Goal: Task Accomplishment & Management: Manage account settings

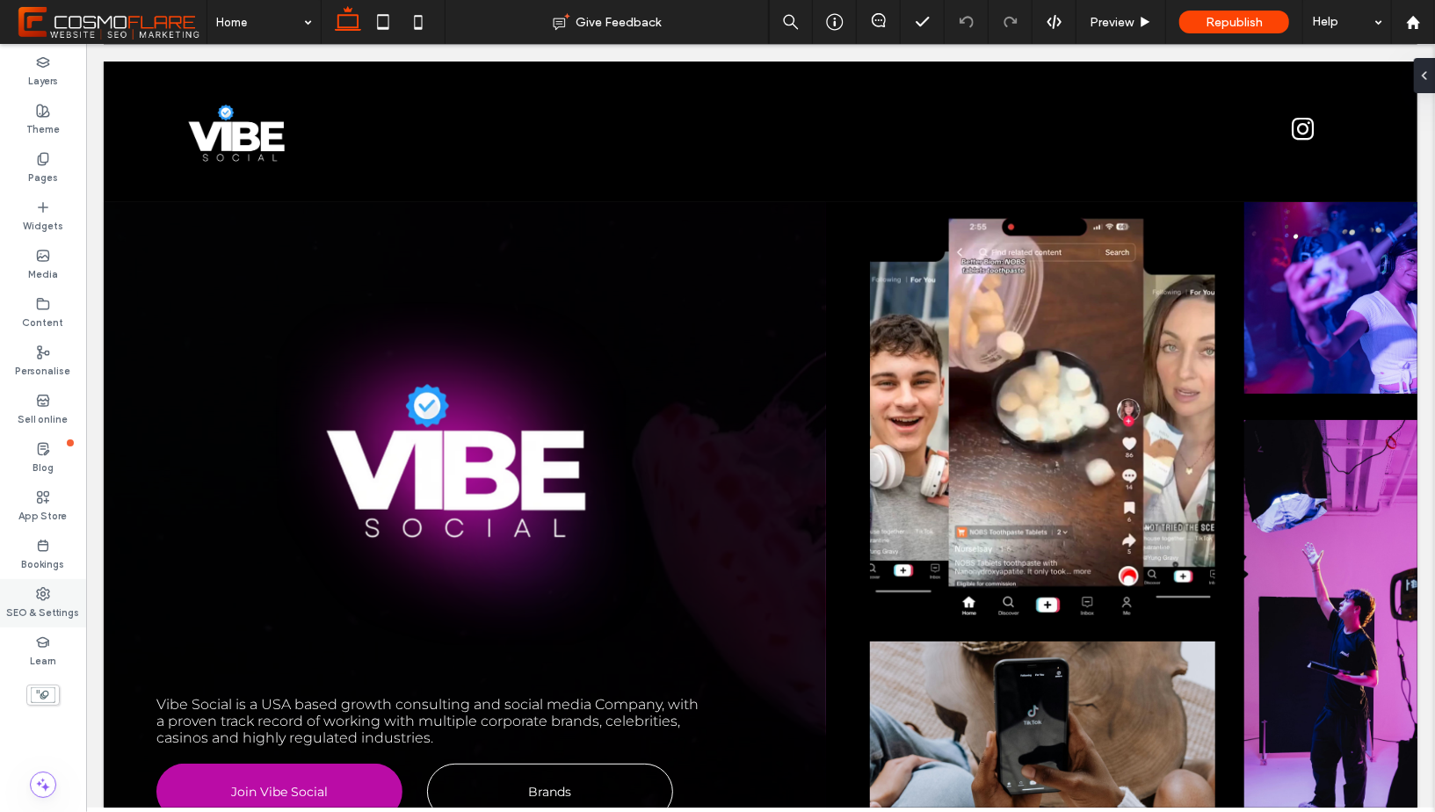
click at [54, 597] on div "SEO & Settings" at bounding box center [43, 603] width 86 height 48
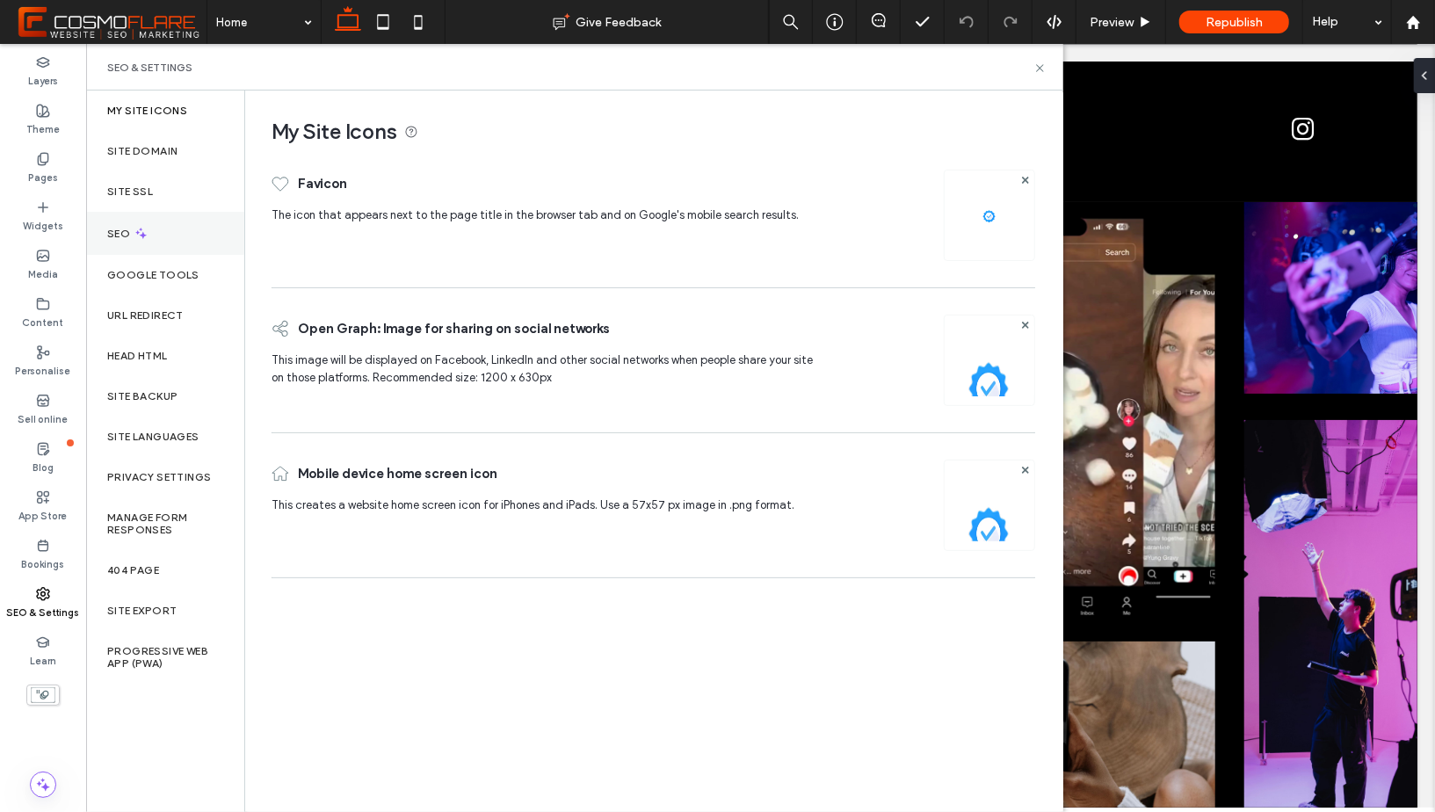
click at [178, 212] on div "SEO" at bounding box center [165, 233] width 158 height 43
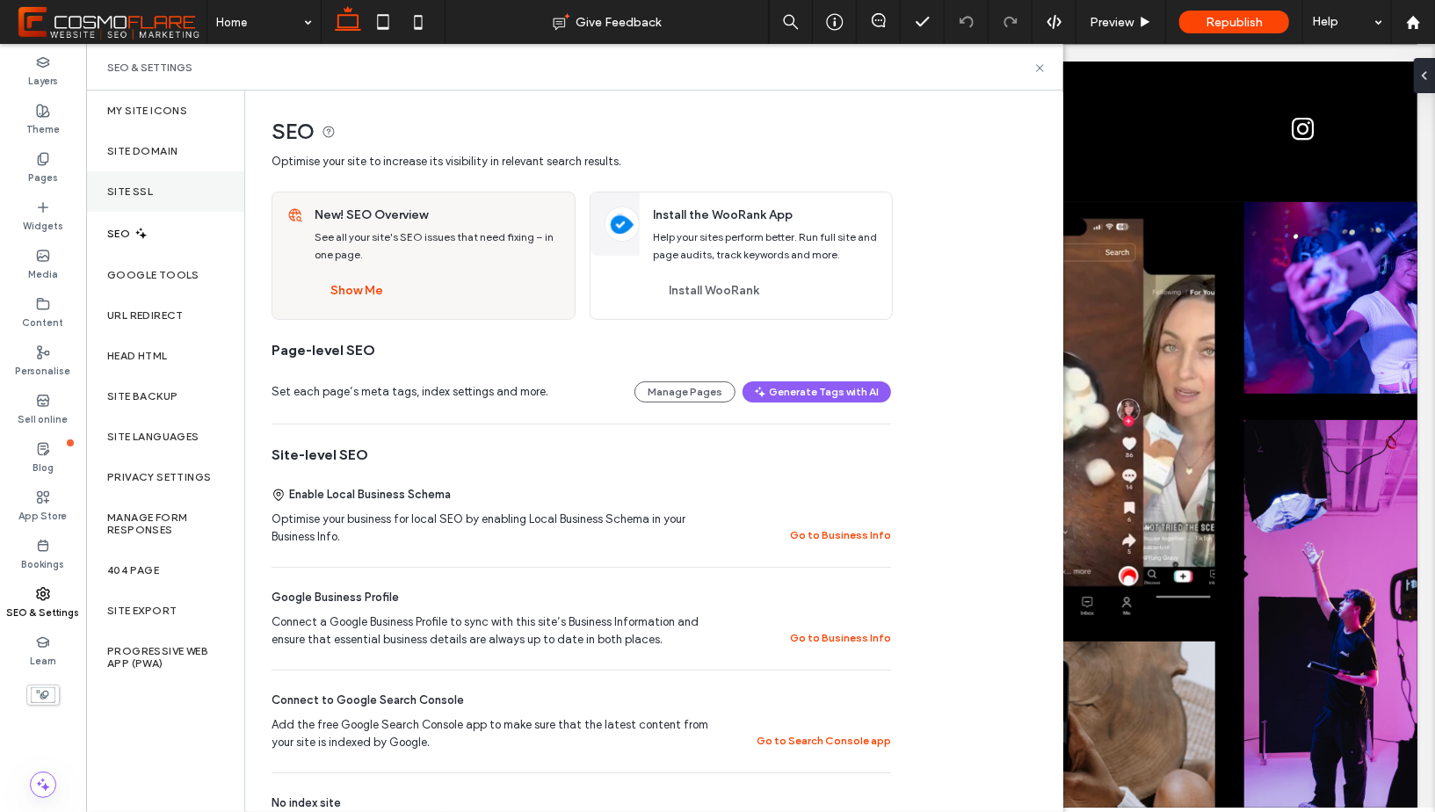
click at [180, 198] on div "Site SSL" at bounding box center [165, 191] width 158 height 40
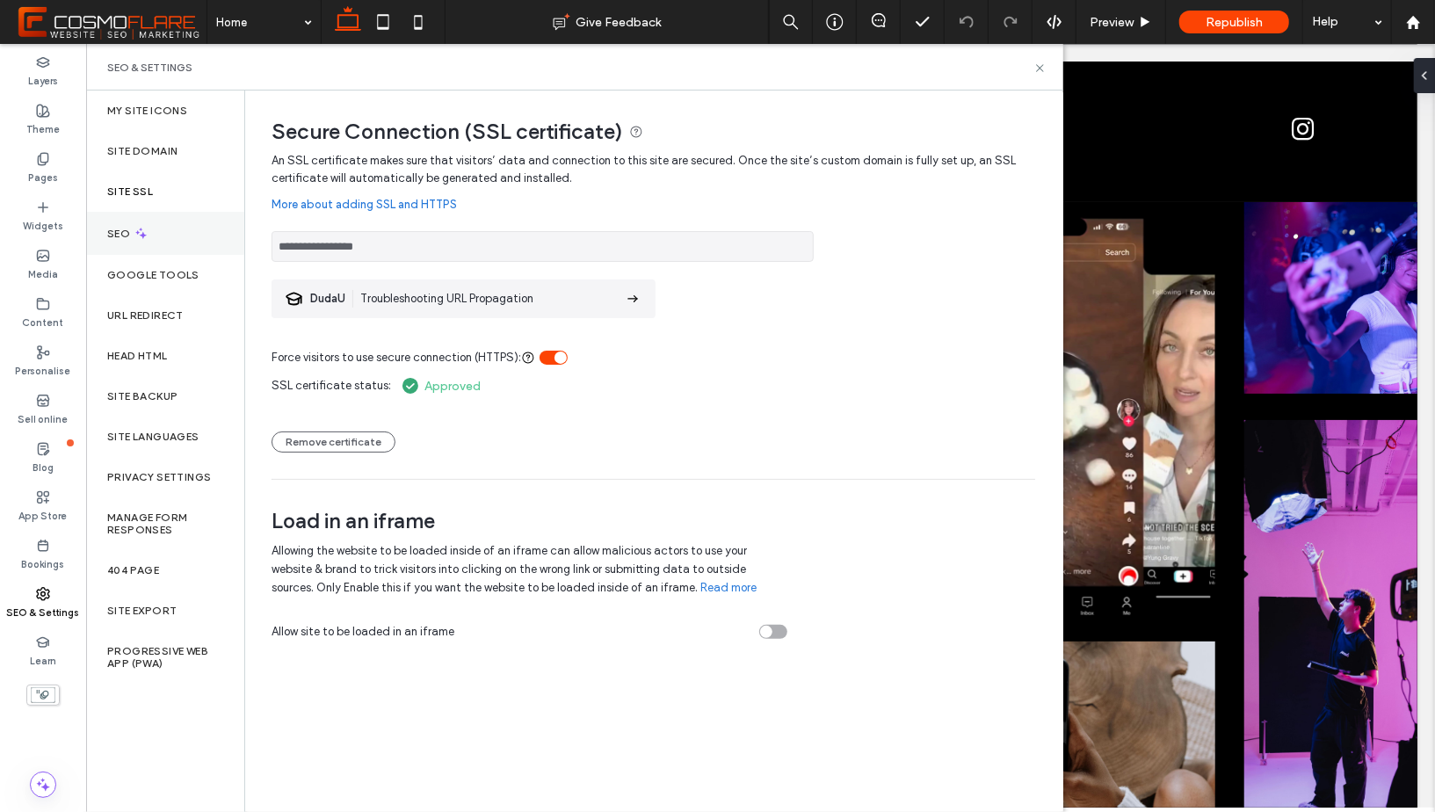
click at [175, 222] on div "SEO" at bounding box center [165, 233] width 158 height 43
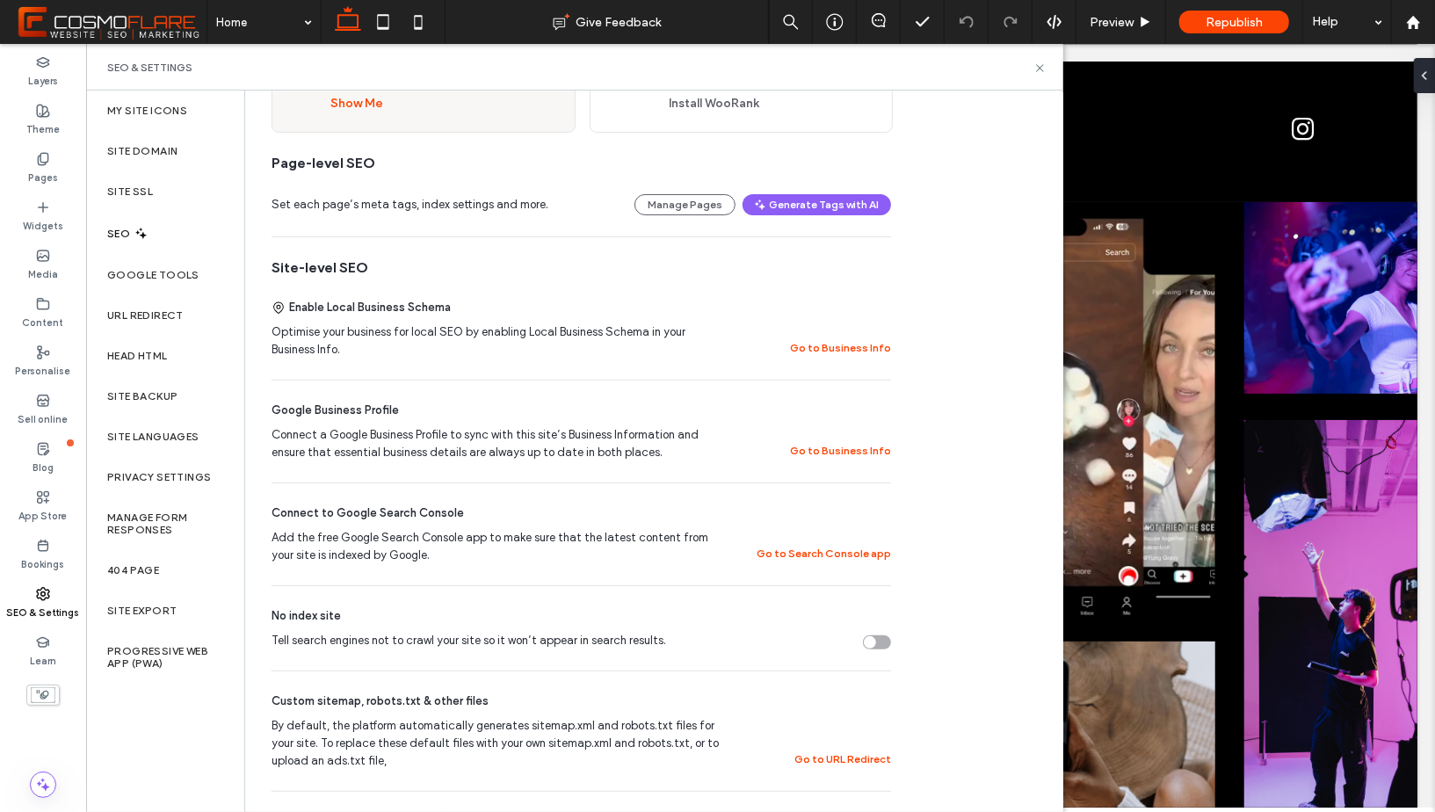
scroll to position [135, 0]
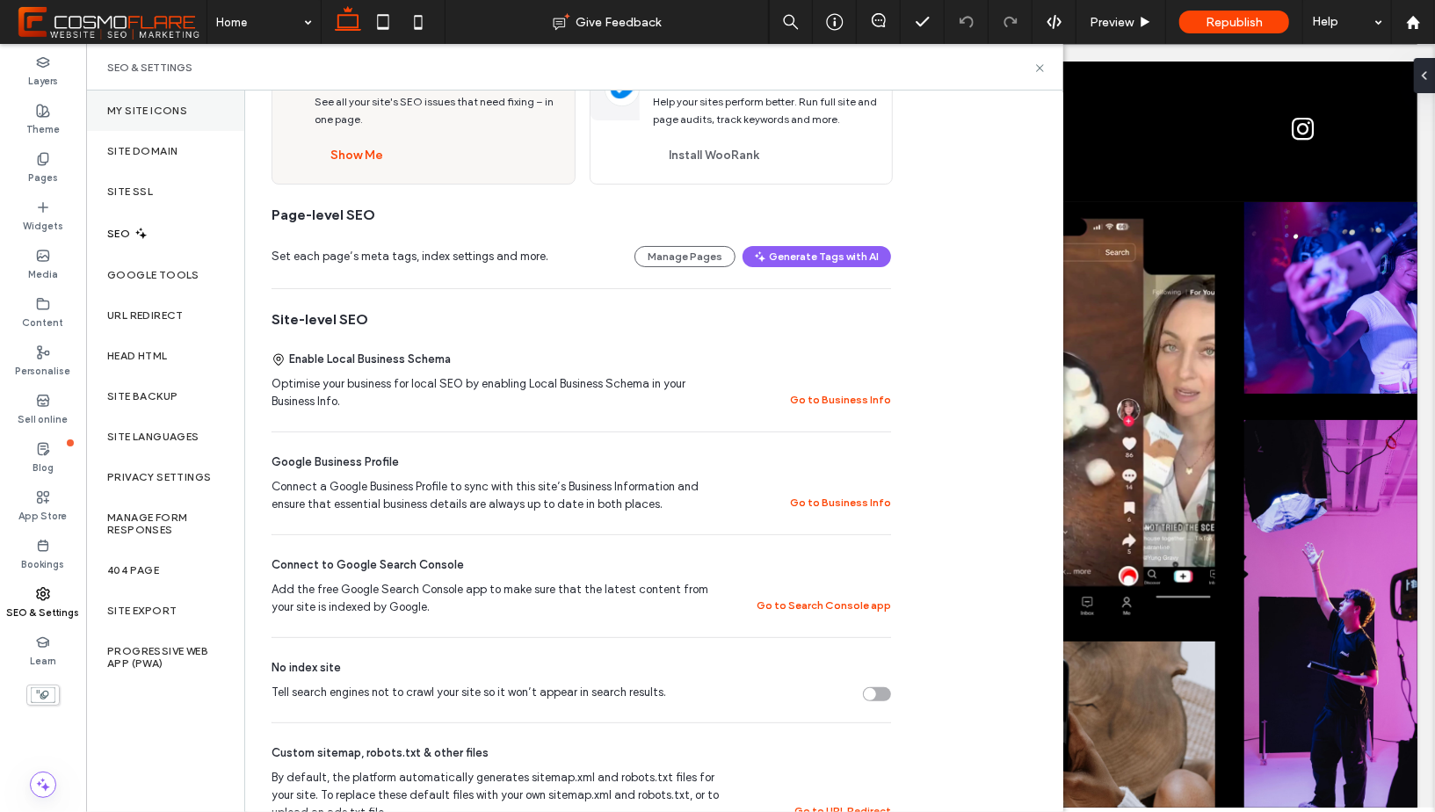
click at [170, 119] on div "My Site Icons" at bounding box center [165, 111] width 158 height 40
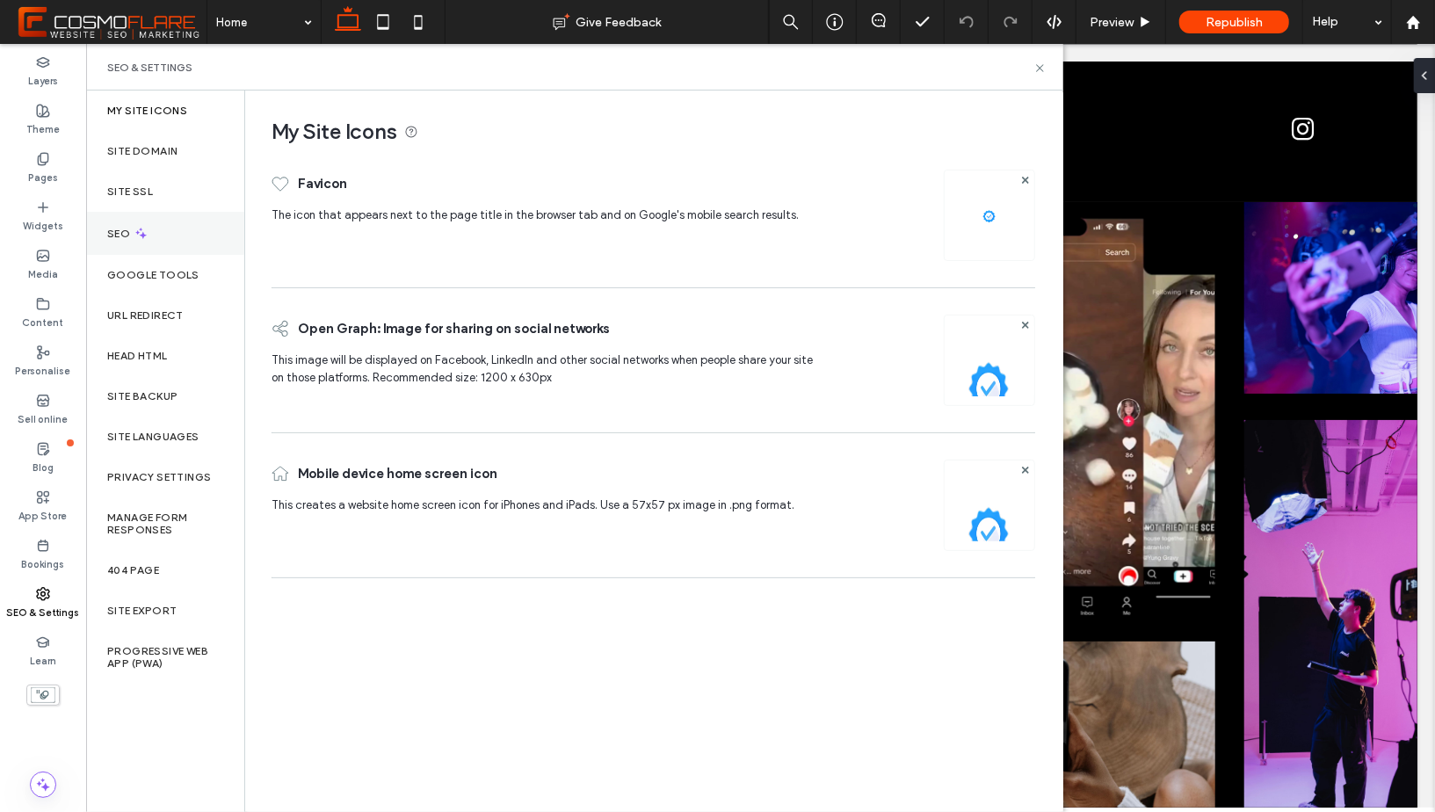
click at [127, 235] on label "SEO" at bounding box center [120, 234] width 26 height 12
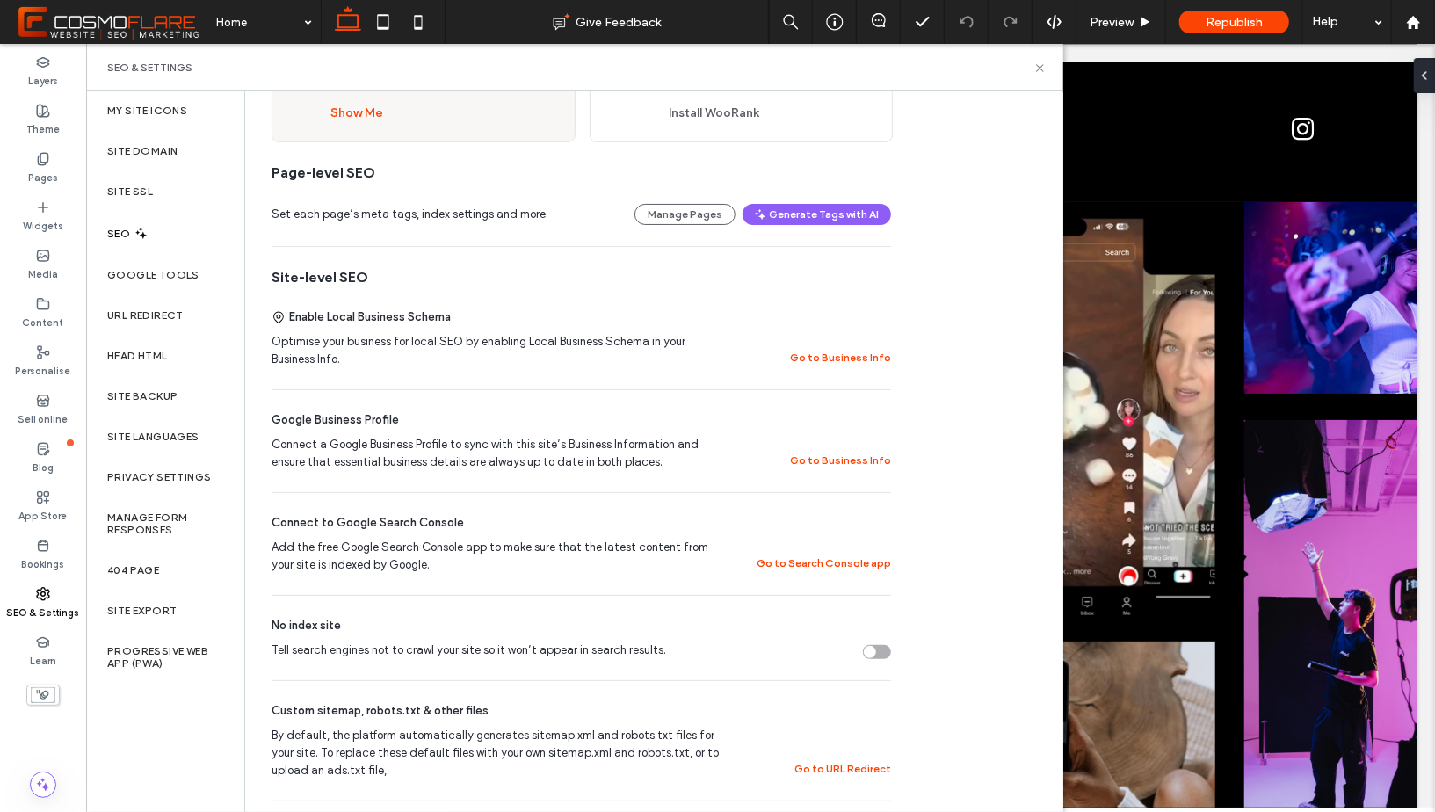
scroll to position [0, 0]
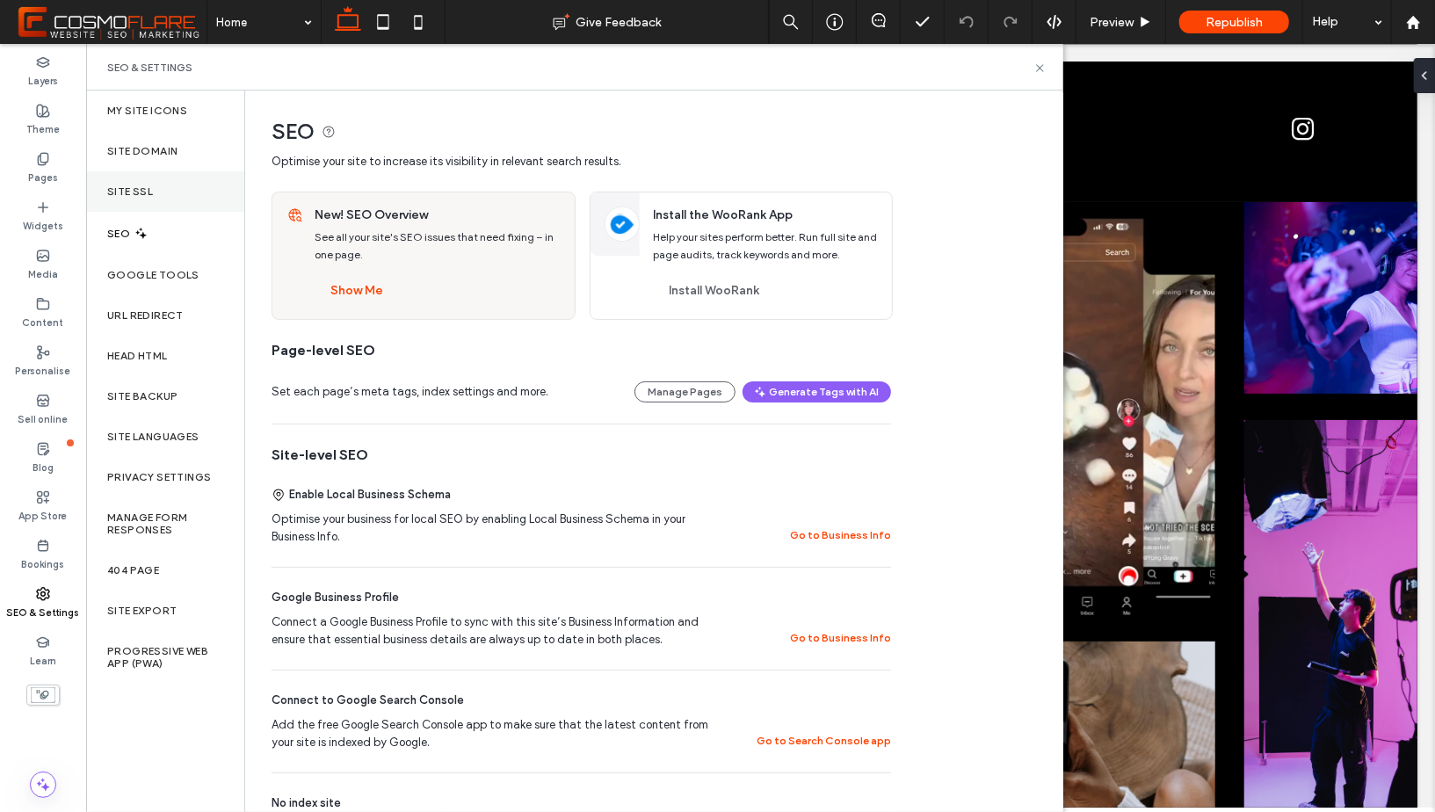
click at [150, 192] on label "Site SSL" at bounding box center [130, 191] width 46 height 12
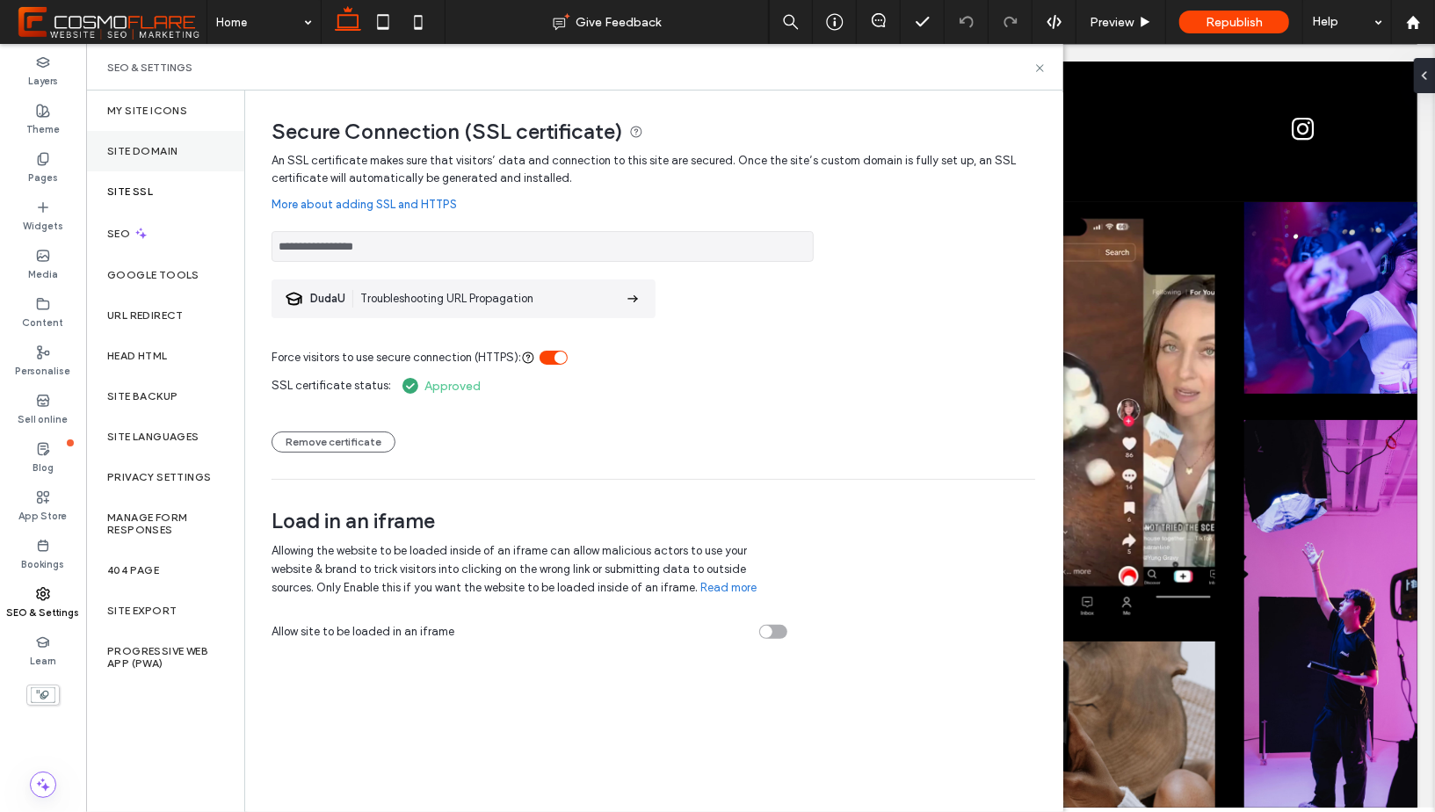
click at [150, 140] on div "Site Domain" at bounding box center [165, 151] width 158 height 40
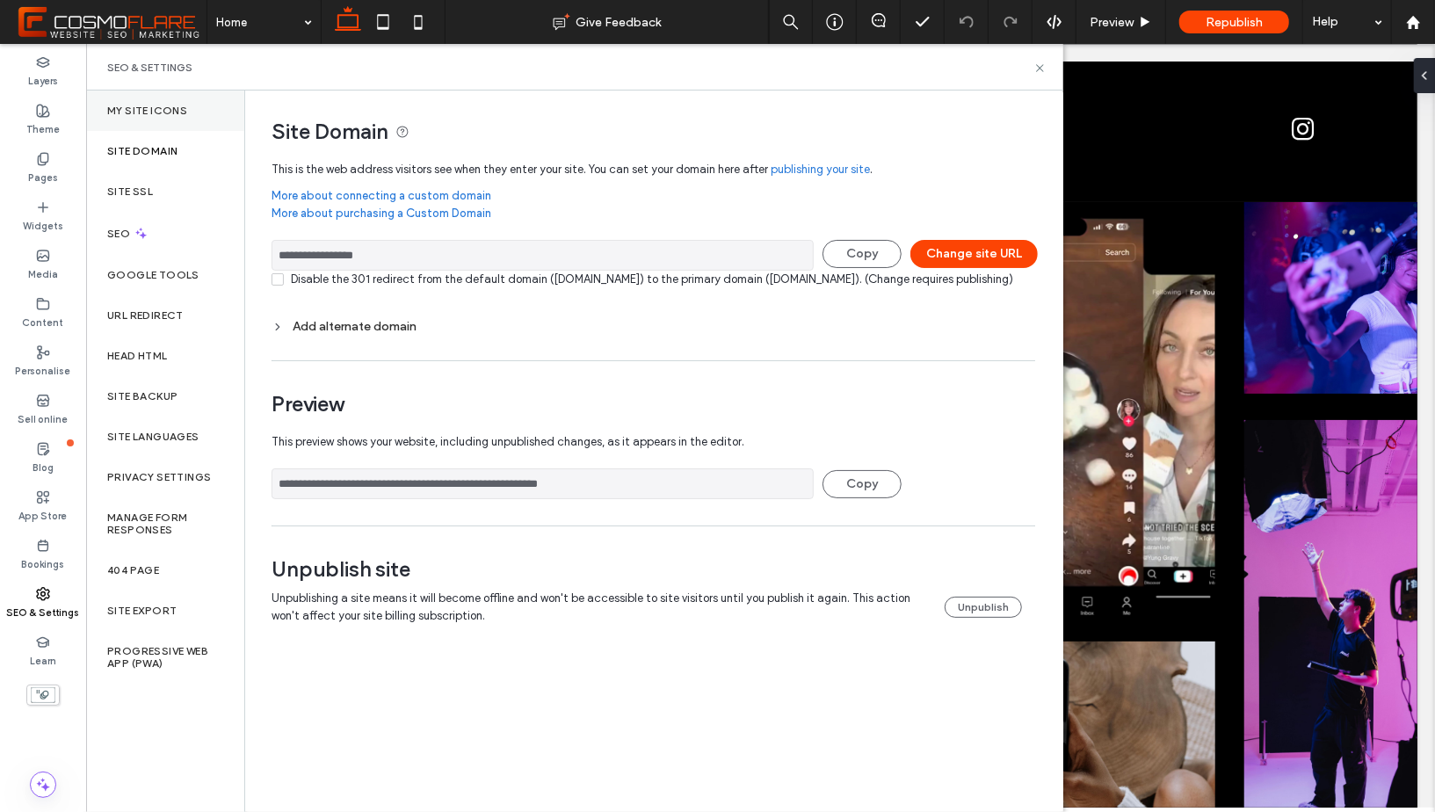
click at [162, 102] on div "My Site Icons" at bounding box center [165, 111] width 158 height 40
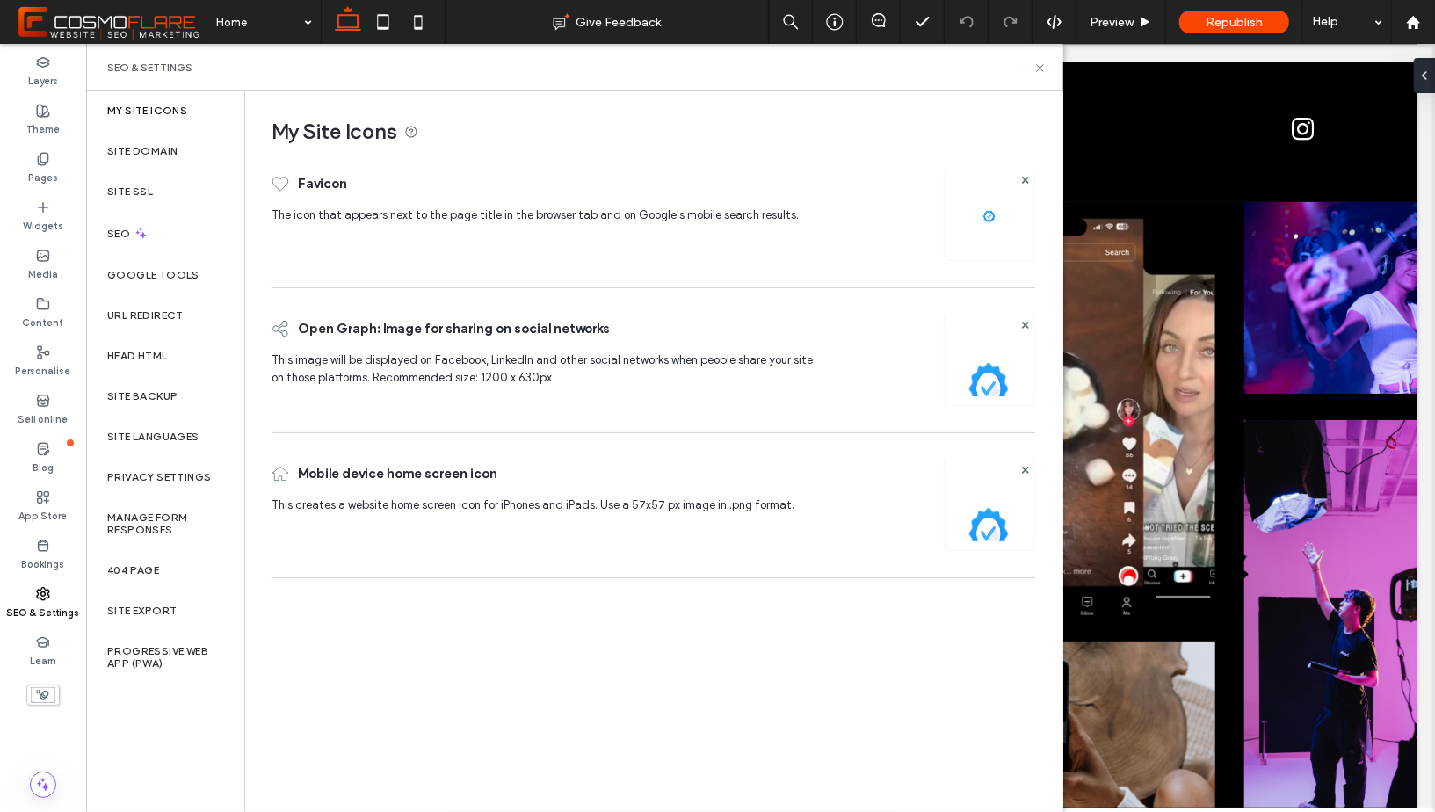
click at [979, 373] on img at bounding box center [990, 384] width 90 height 120
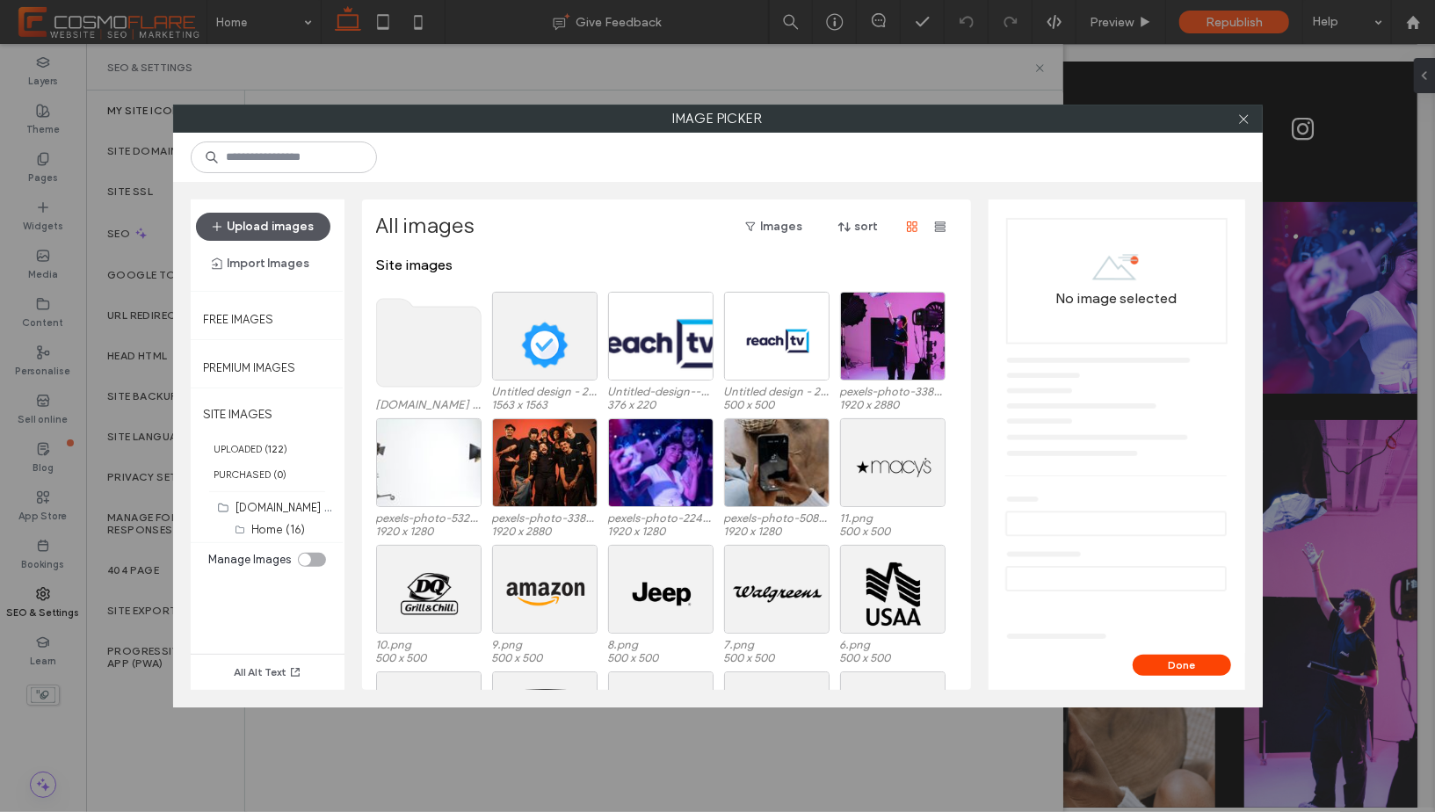
click at [276, 226] on button "Upload images" at bounding box center [263, 227] width 134 height 28
click at [293, 228] on button "Upload images" at bounding box center [263, 227] width 134 height 28
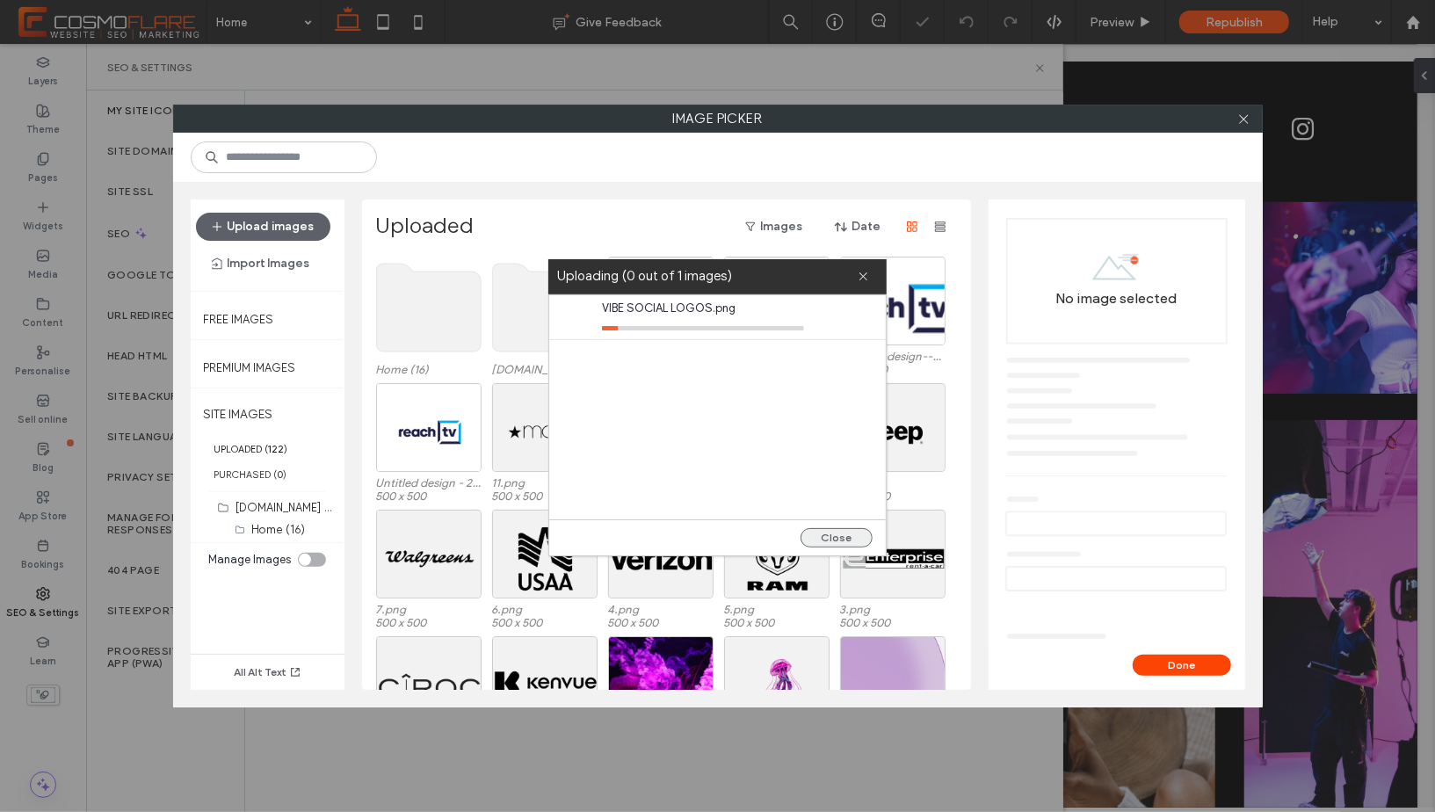
click at [829, 535] on button "Close" at bounding box center [836, 537] width 72 height 19
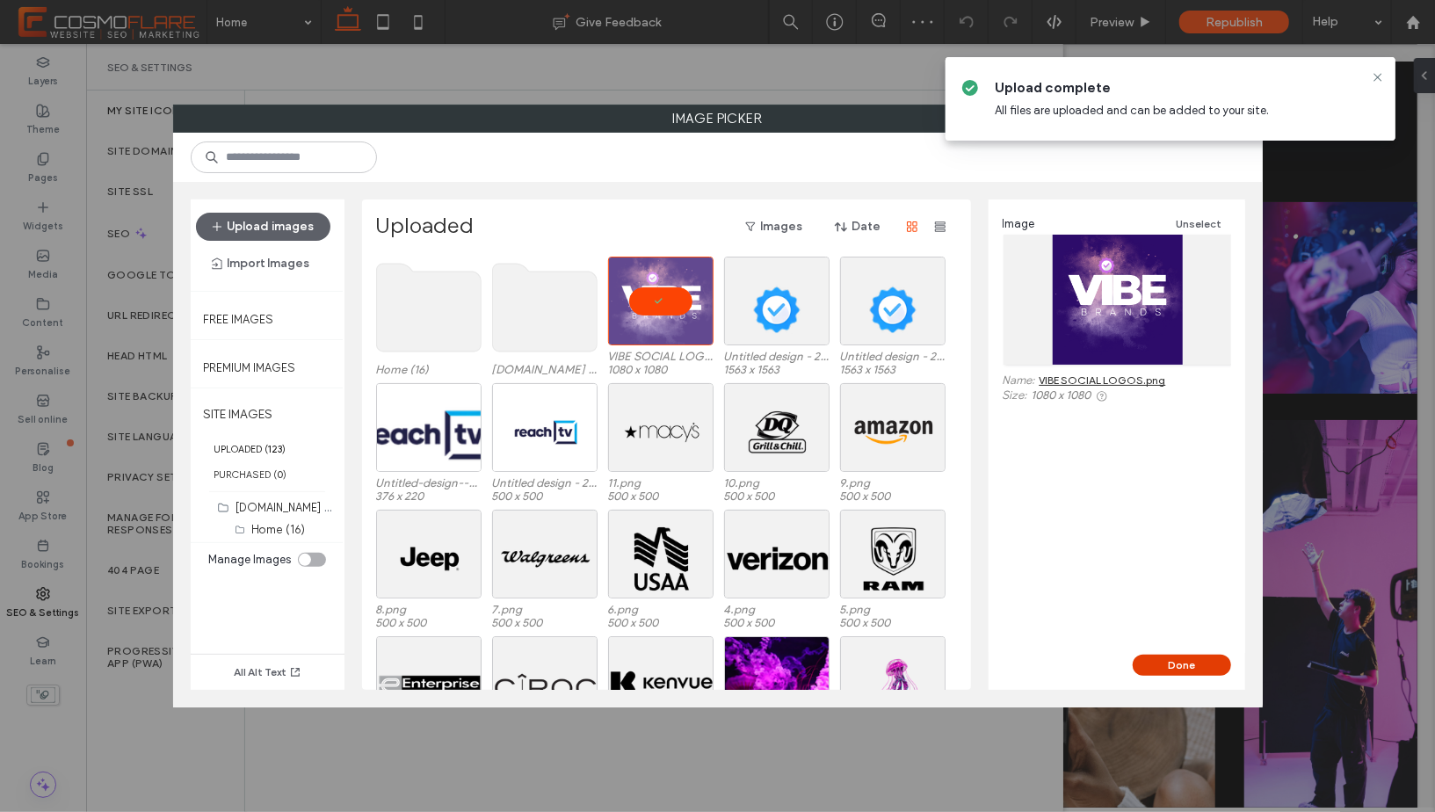
drag, startPoint x: 1193, startPoint y: 662, endPoint x: 1107, endPoint y: 628, distance: 92.4
click at [1193, 662] on button "Done" at bounding box center [1182, 665] width 98 height 21
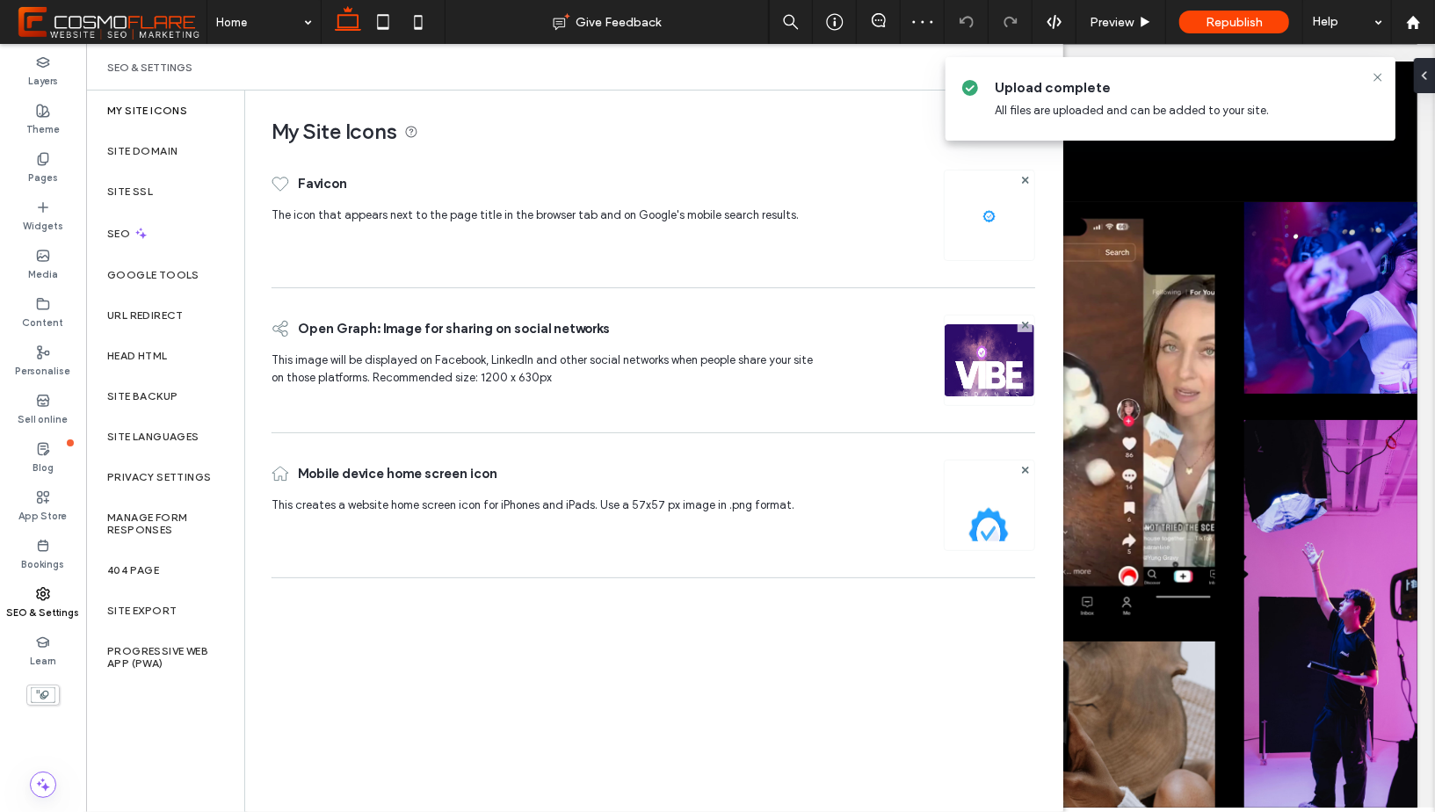
click at [978, 503] on img at bounding box center [990, 529] width 90 height 120
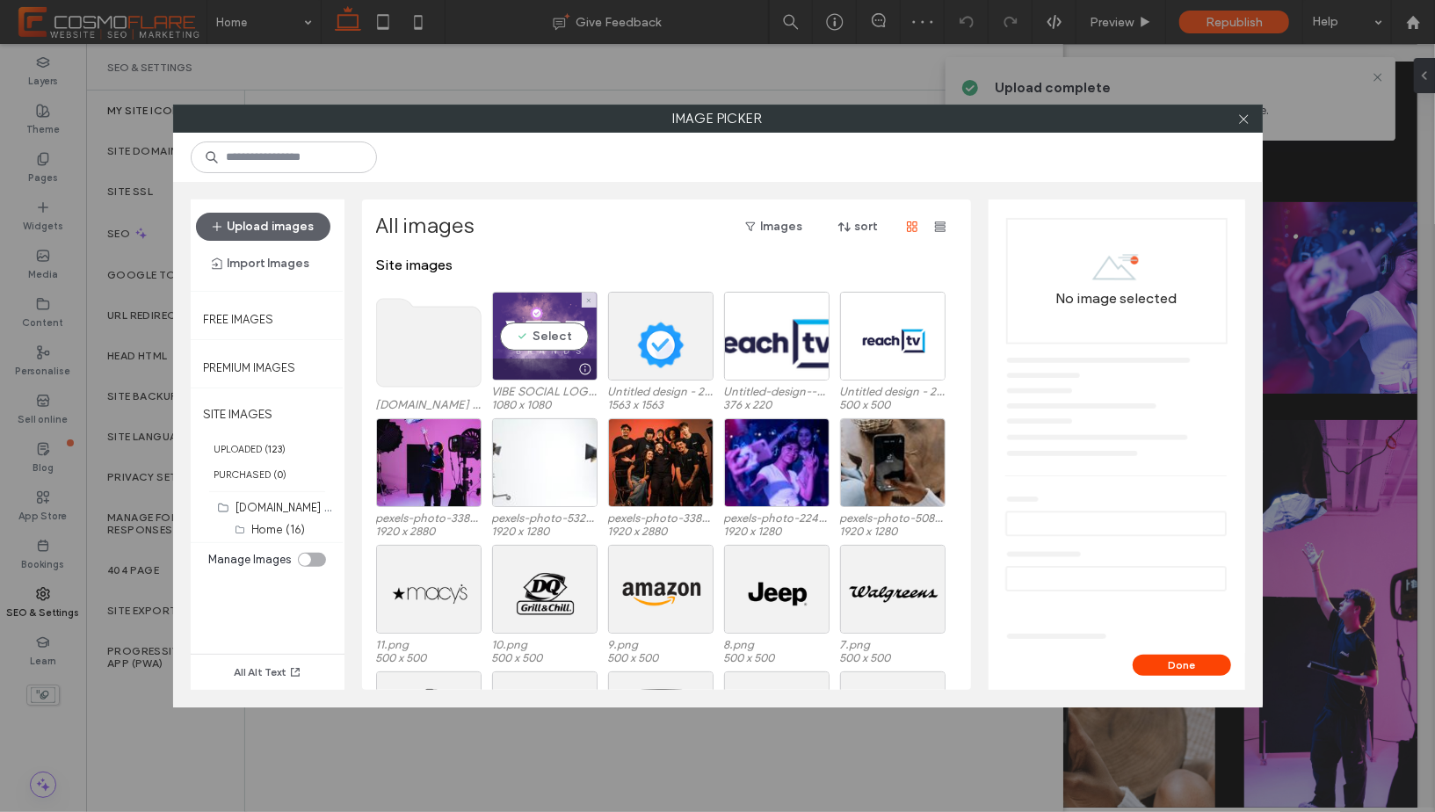
click at [538, 325] on div "Select" at bounding box center [544, 336] width 105 height 89
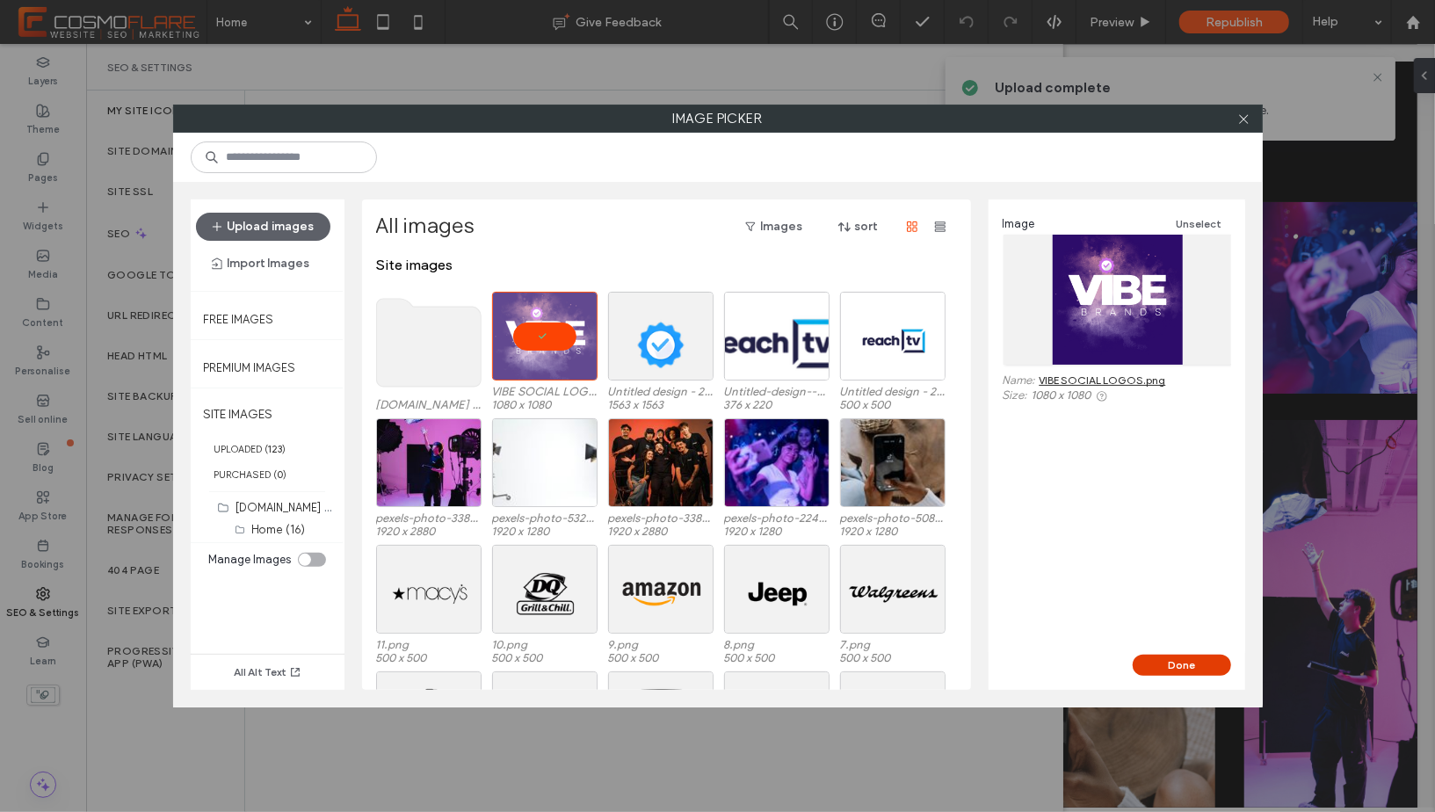
click at [1202, 669] on button "Done" at bounding box center [1182, 665] width 98 height 21
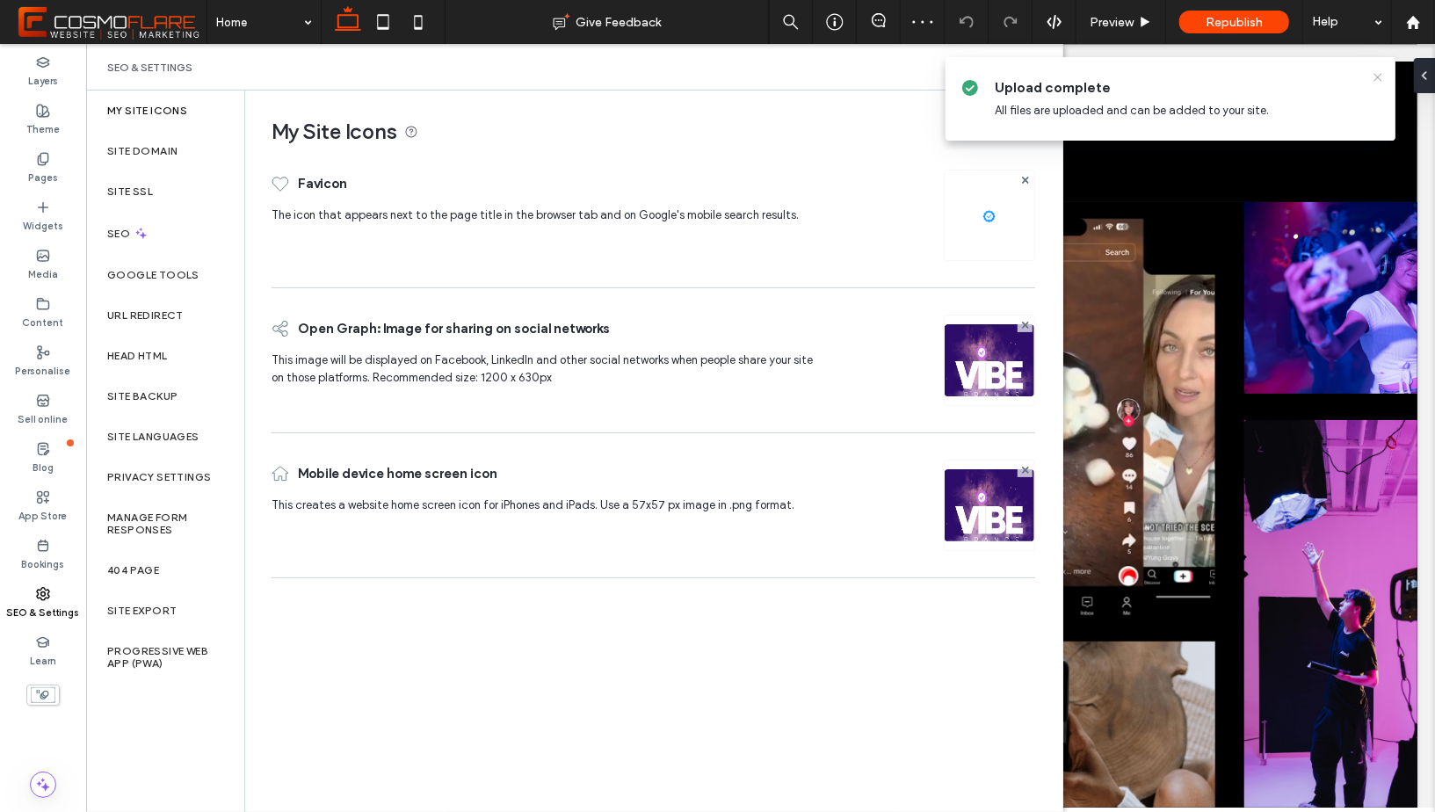
click at [1379, 76] on use at bounding box center [1377, 77] width 8 height 8
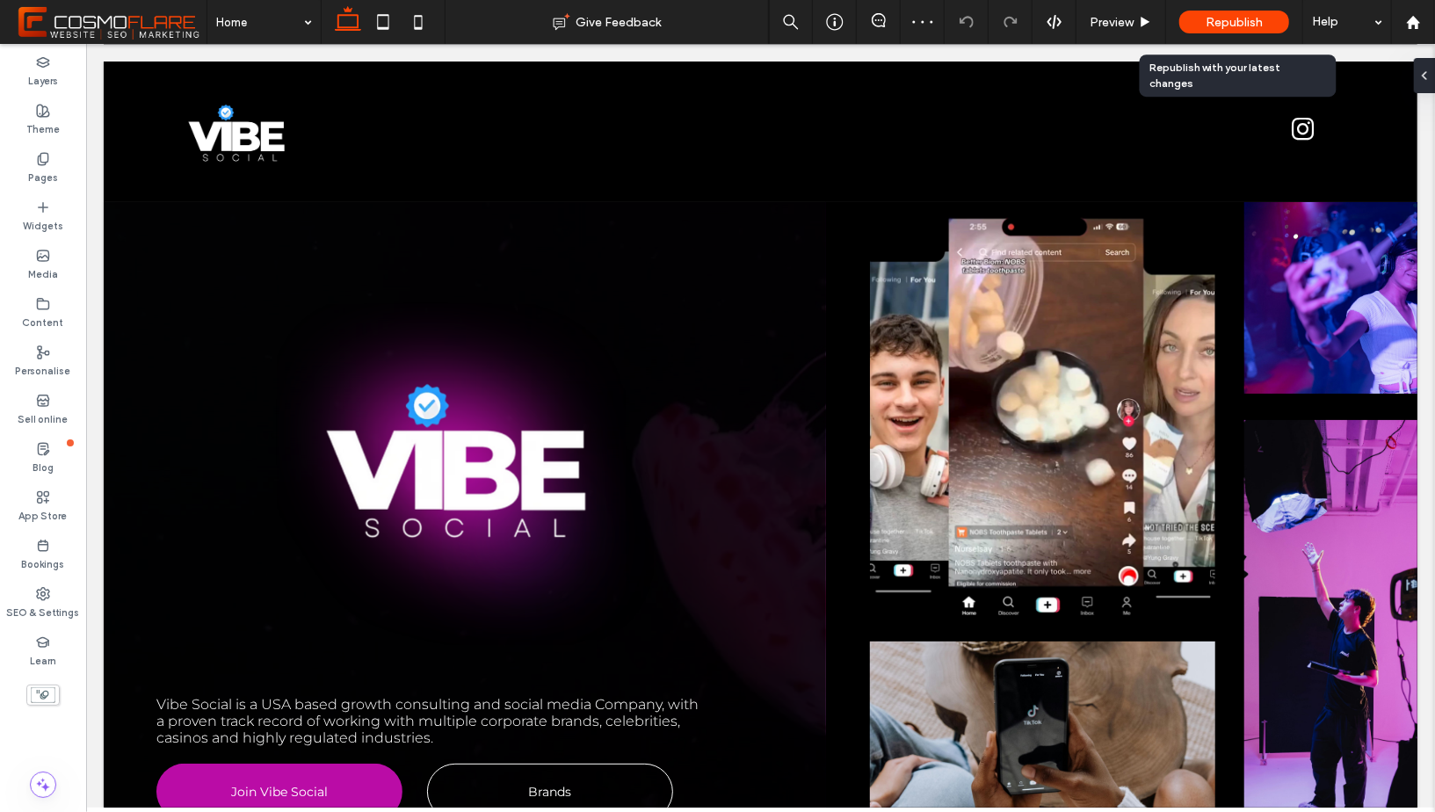
click at [1222, 15] on span "Republish" at bounding box center [1234, 22] width 57 height 15
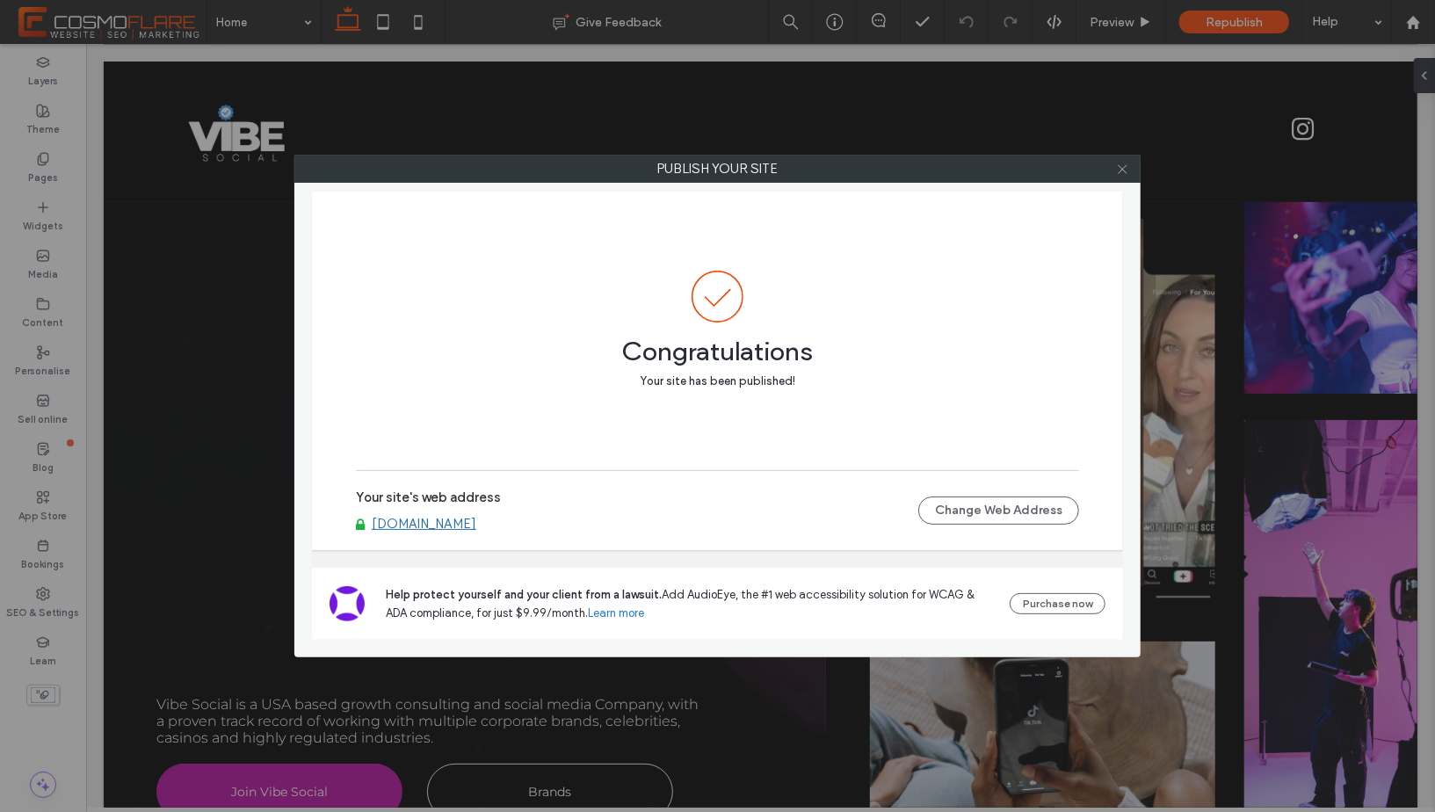
click at [1123, 170] on icon at bounding box center [1122, 169] width 13 height 13
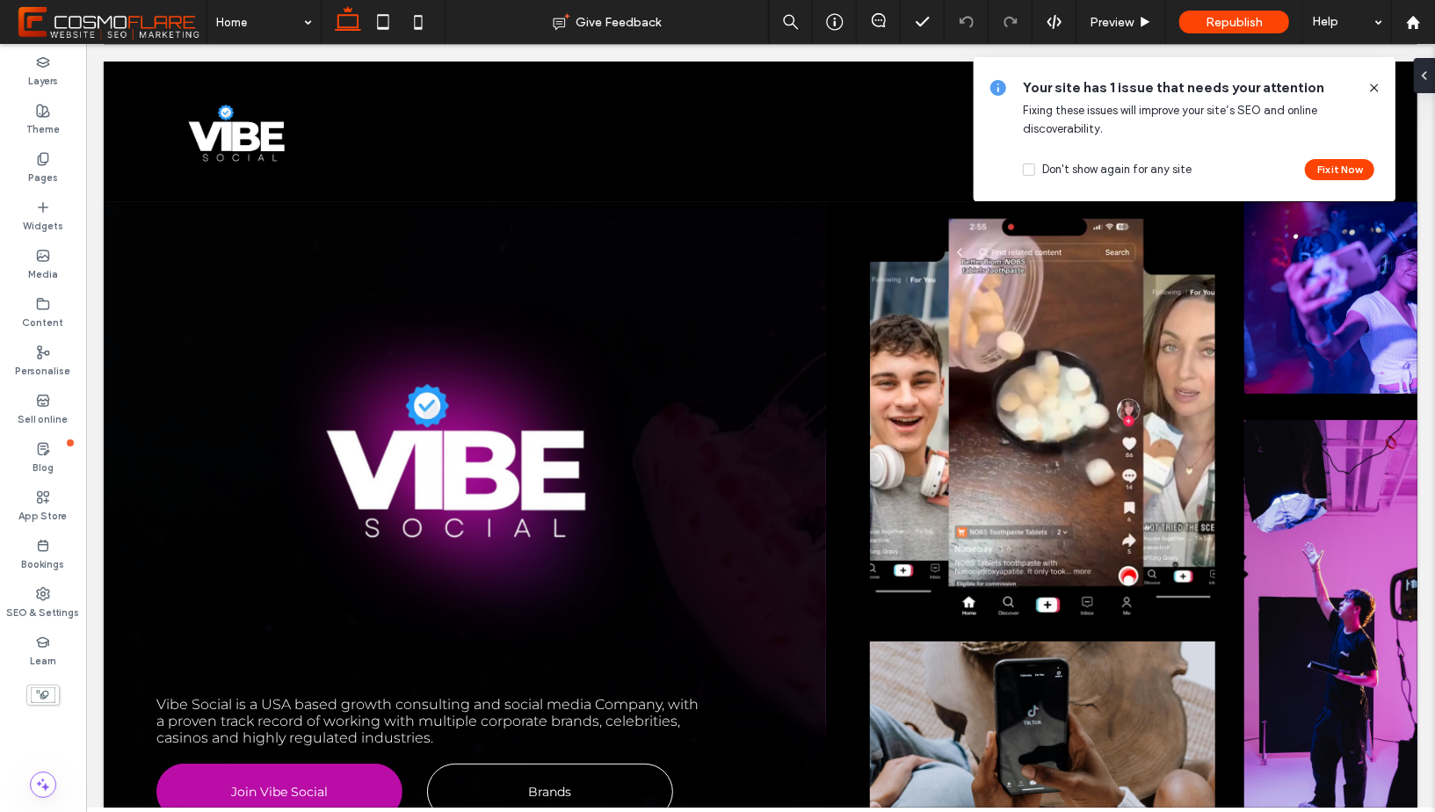
click at [1375, 85] on icon at bounding box center [1374, 88] width 14 height 14
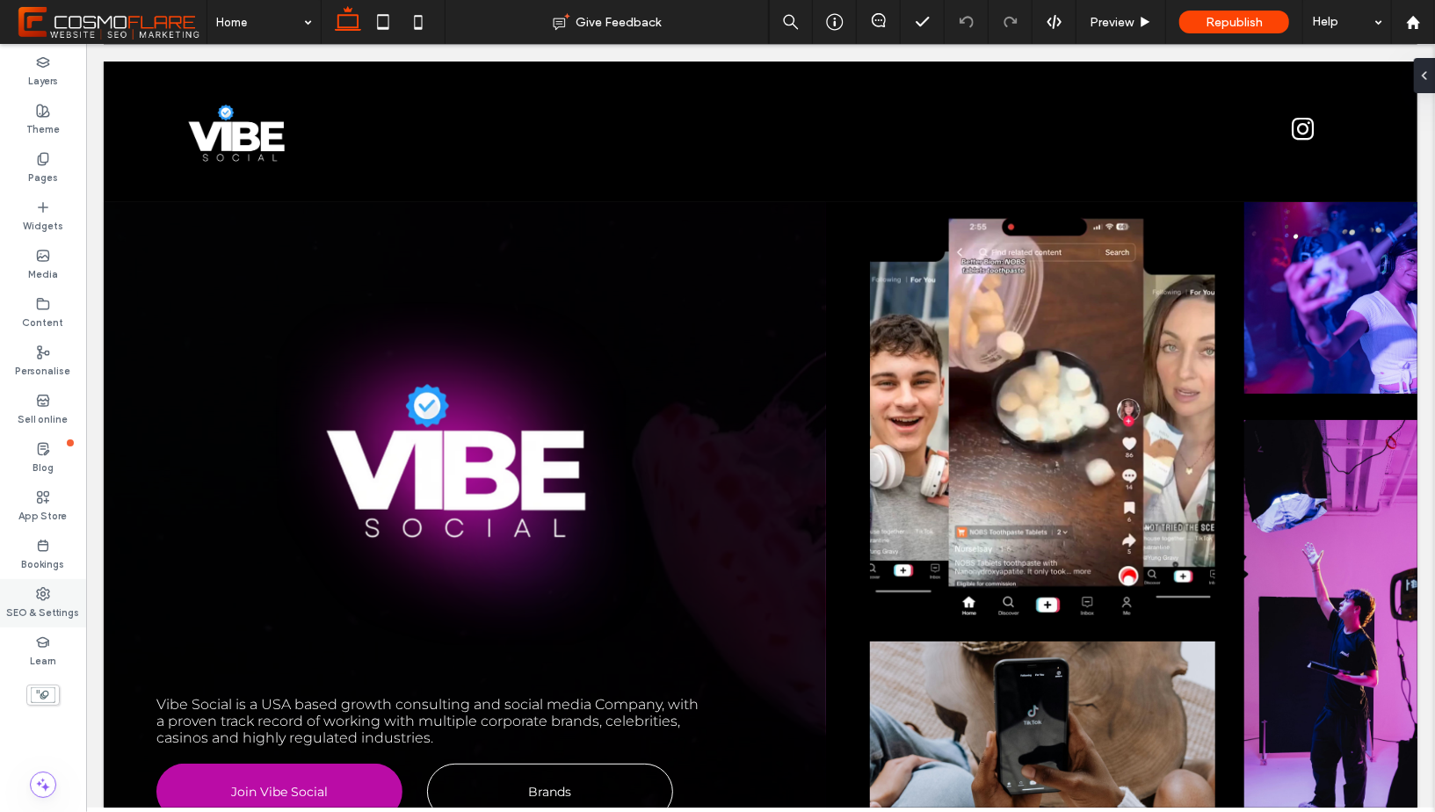
click at [40, 603] on label "SEO & Settings" at bounding box center [43, 610] width 73 height 19
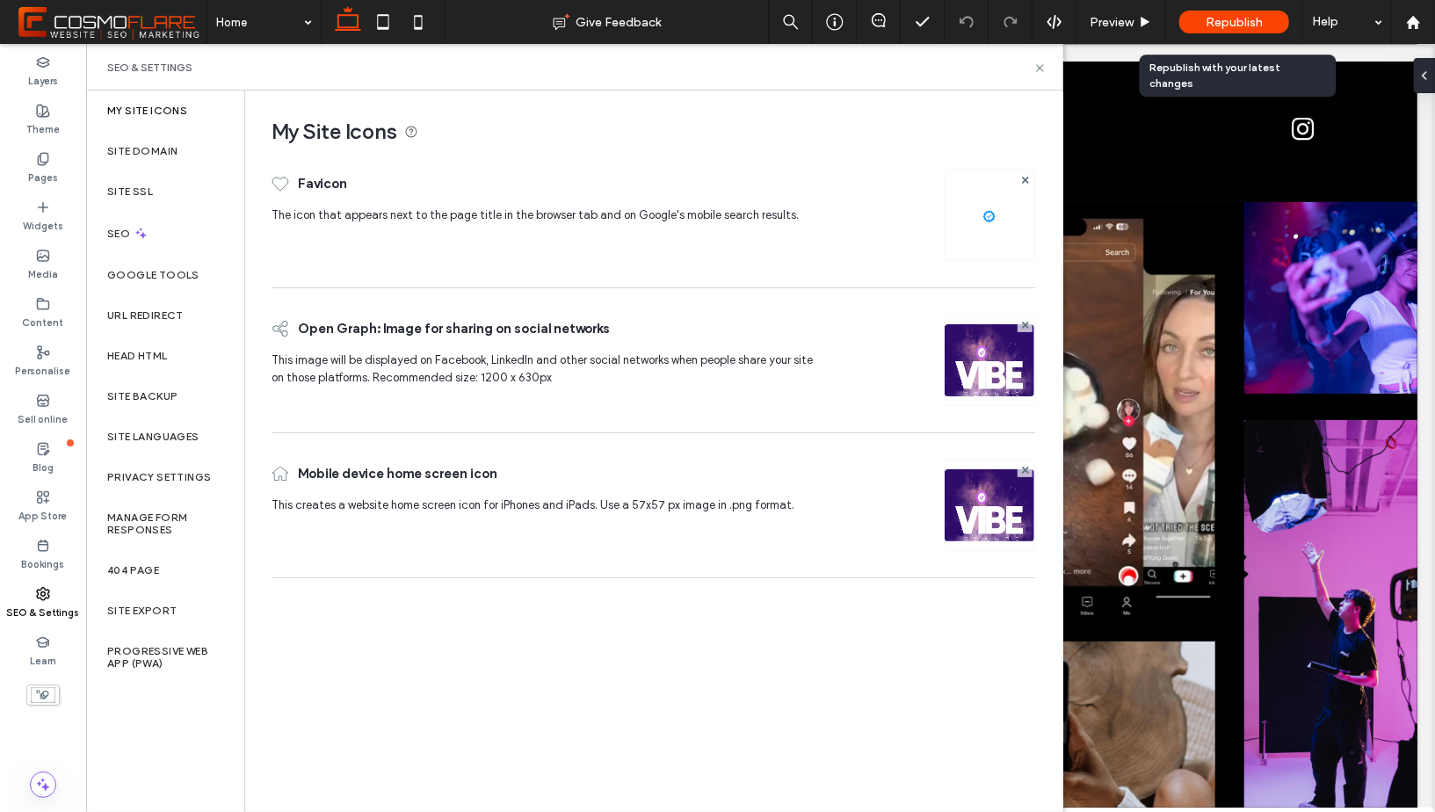
click at [1233, 25] on span "Republish" at bounding box center [1234, 22] width 57 height 15
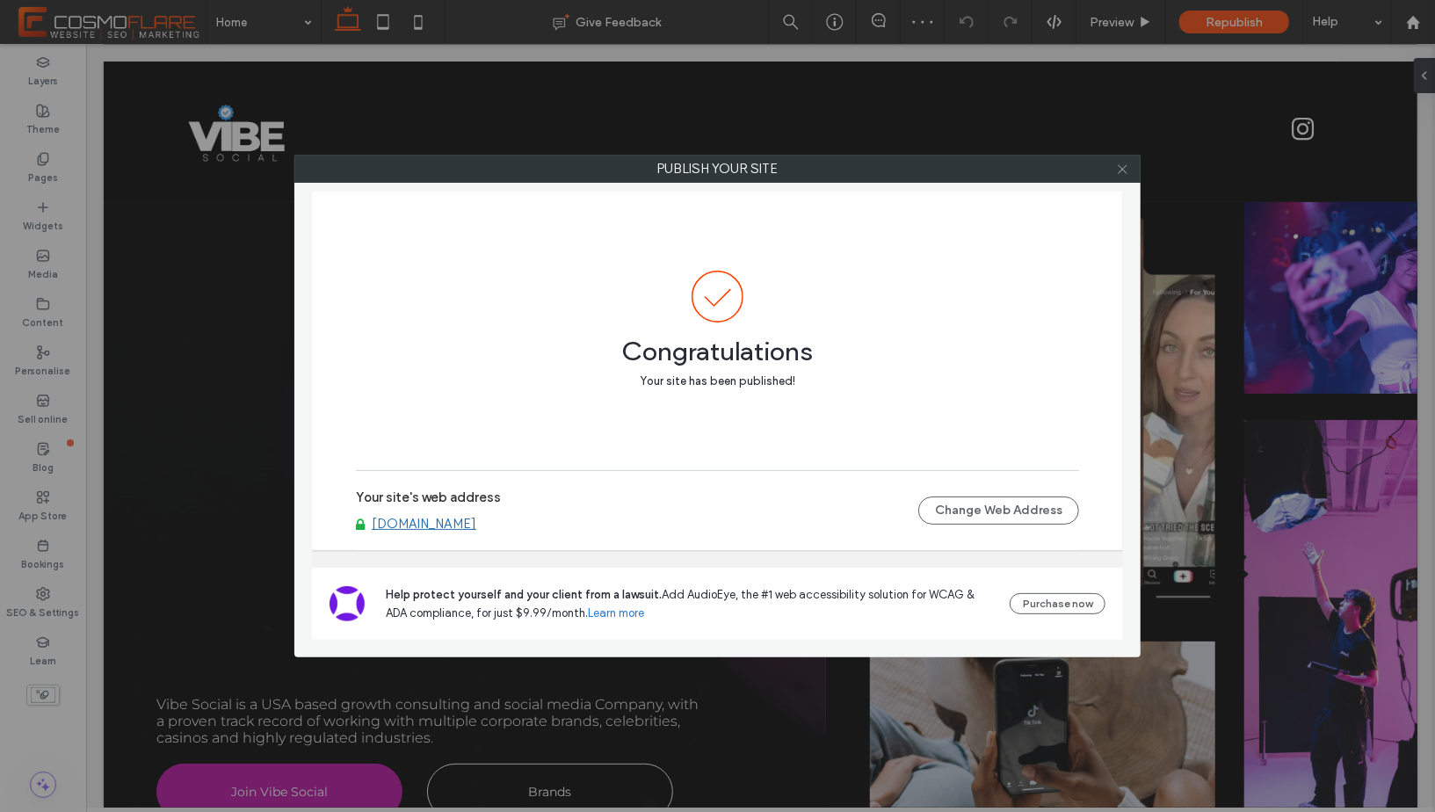
click at [1123, 167] on use at bounding box center [1122, 168] width 9 height 9
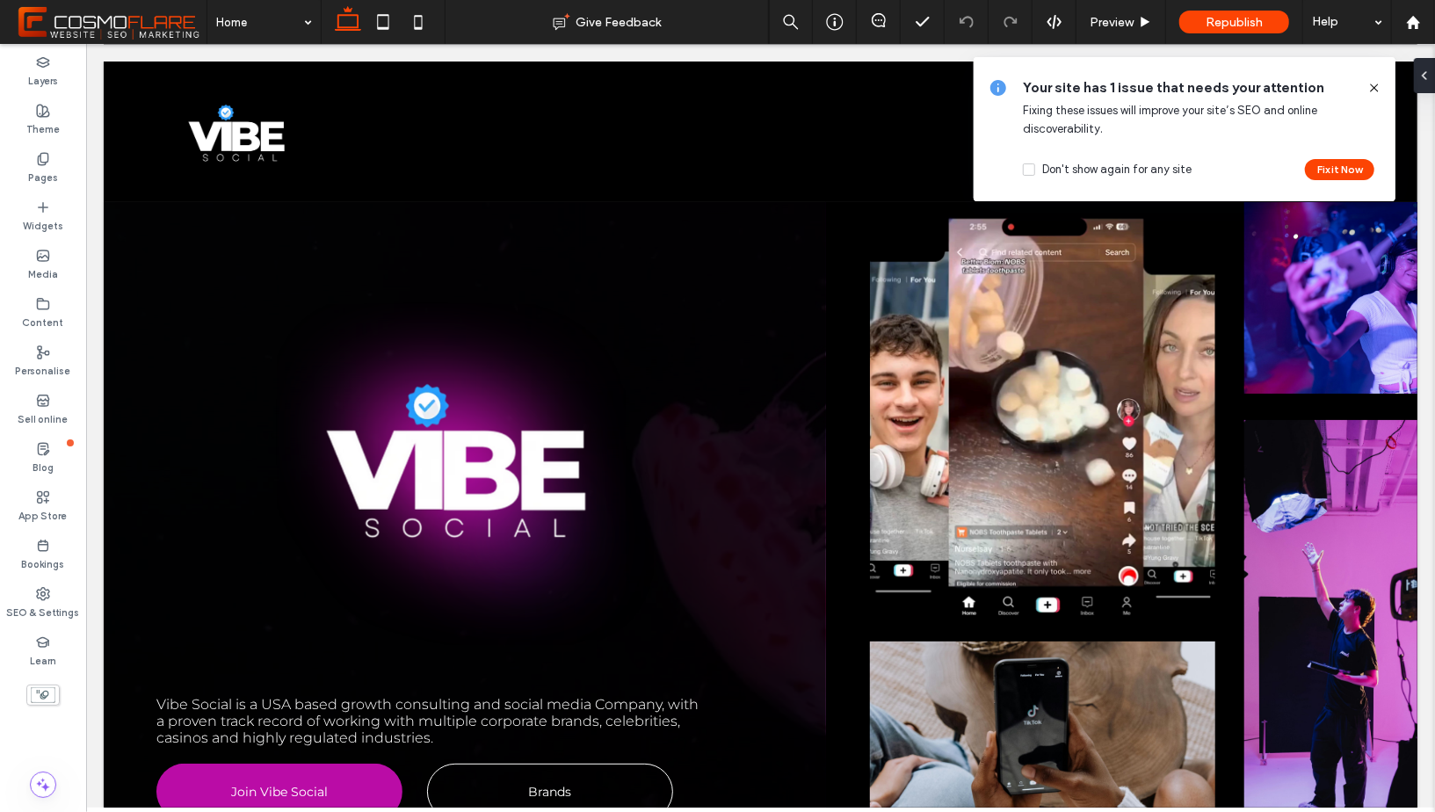
click at [1374, 91] on icon at bounding box center [1374, 88] width 14 height 14
